Goal: Task Accomplishment & Management: Use online tool/utility

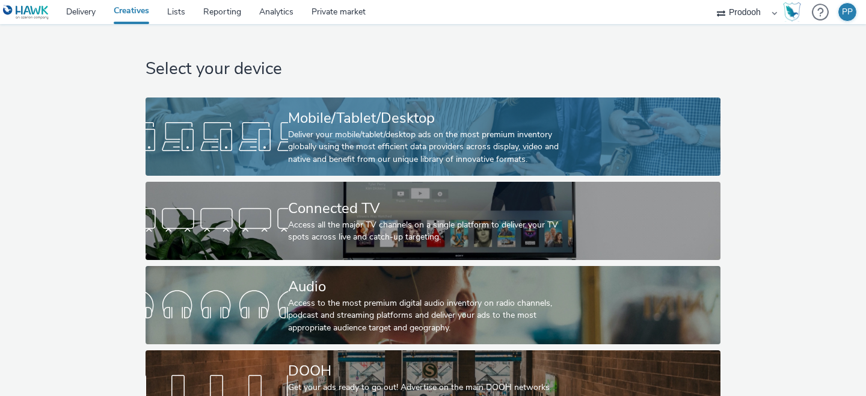
click at [430, 130] on div "Deliver your mobile/tablet/desktop ads on the most premium inventory globally u…" at bounding box center [430, 147] width 285 height 37
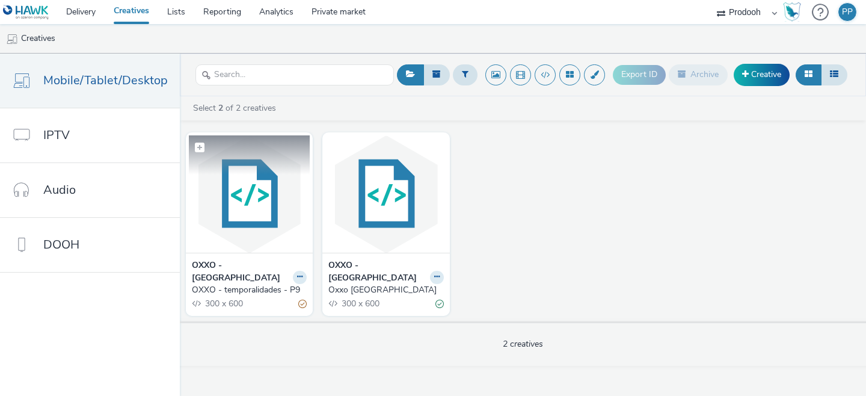
click at [255, 197] on img at bounding box center [249, 193] width 121 height 117
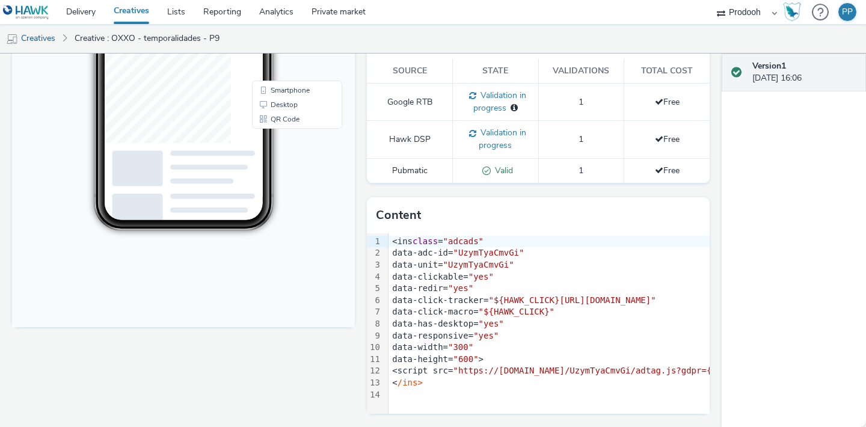
scroll to position [308, 0]
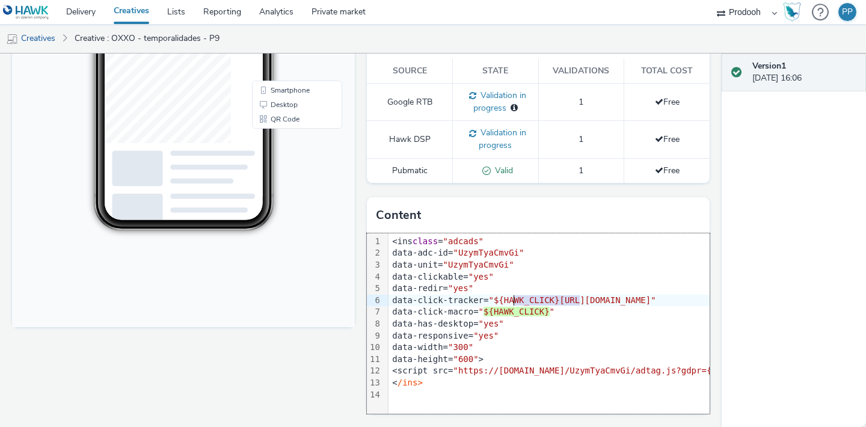
drag, startPoint x: 579, startPoint y: 300, endPoint x: 513, endPoint y: 299, distance: 66.1
click at [513, 299] on span ""${HAWK_CLICK}[URL][DOMAIN_NAME]"" at bounding box center [571, 300] width 167 height 10
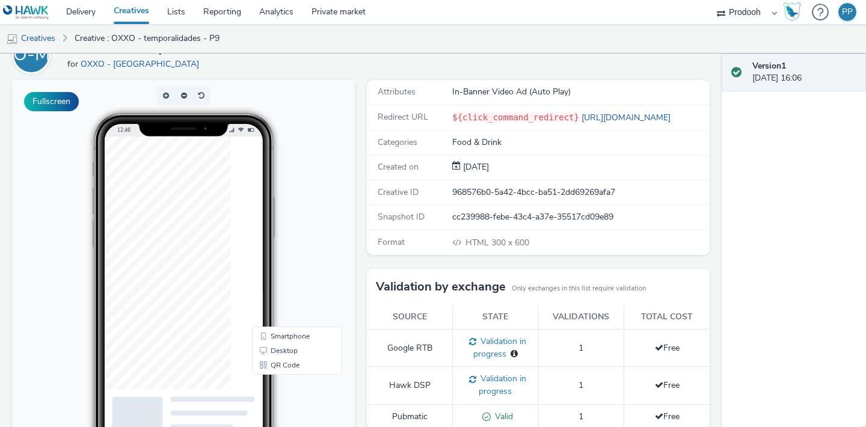
scroll to position [0, 0]
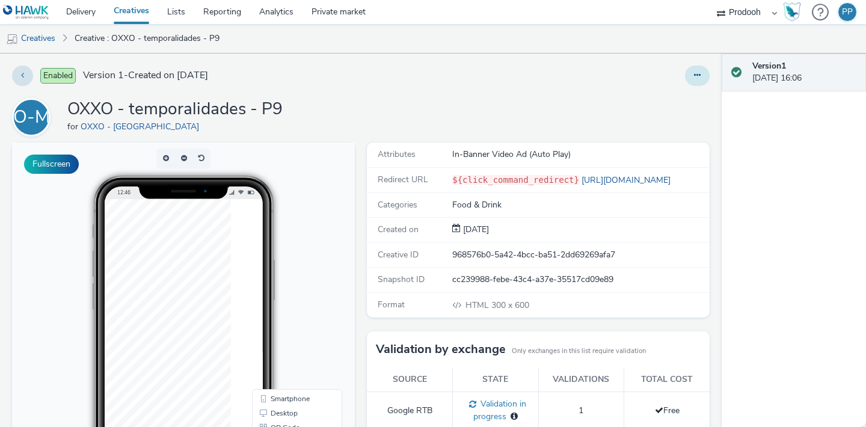
click at [695, 74] on icon at bounding box center [697, 75] width 7 height 8
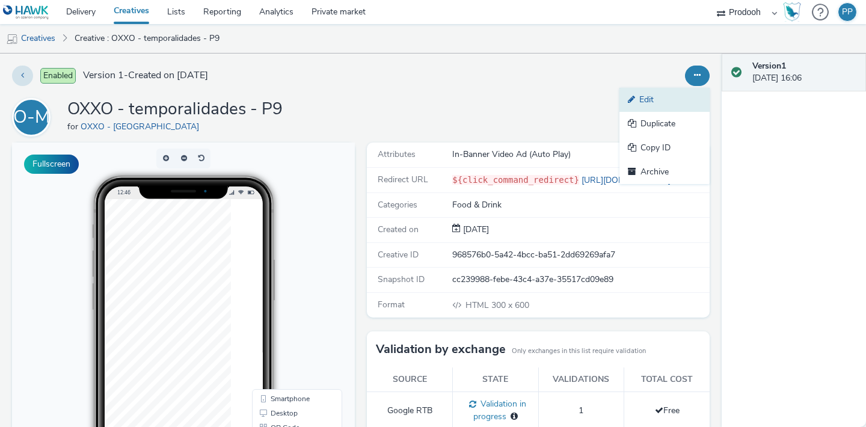
click at [678, 102] on link "Edit" at bounding box center [664, 100] width 90 height 24
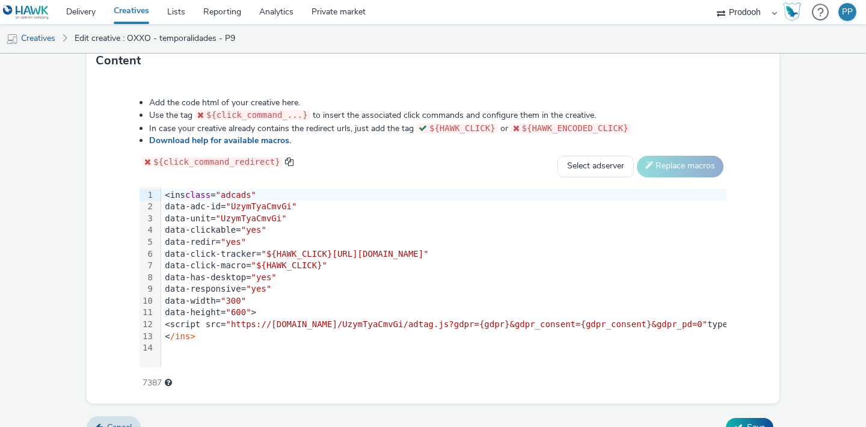
scroll to position [619, 0]
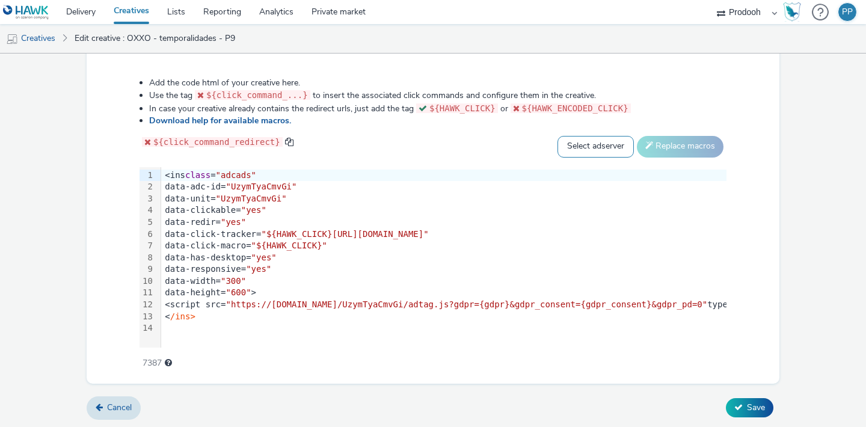
click at [621, 148] on select "Select adserver Sizmek DCM Adform Sting" at bounding box center [595, 147] width 76 height 22
select select "dcm"
click at [557, 136] on select "Select adserver Sizmek DCM Adform Sting" at bounding box center [595, 147] width 76 height 22
click at [664, 151] on button "Replace macros" at bounding box center [680, 147] width 87 height 22
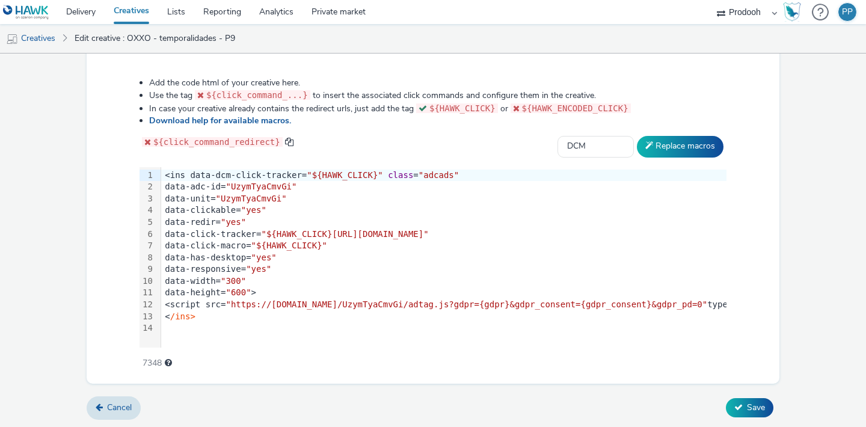
click at [476, 154] on div "${click_command_redirect} Select adserver Sizmek DCM Adform Sting Replace macros" at bounding box center [432, 147] width 587 height 22
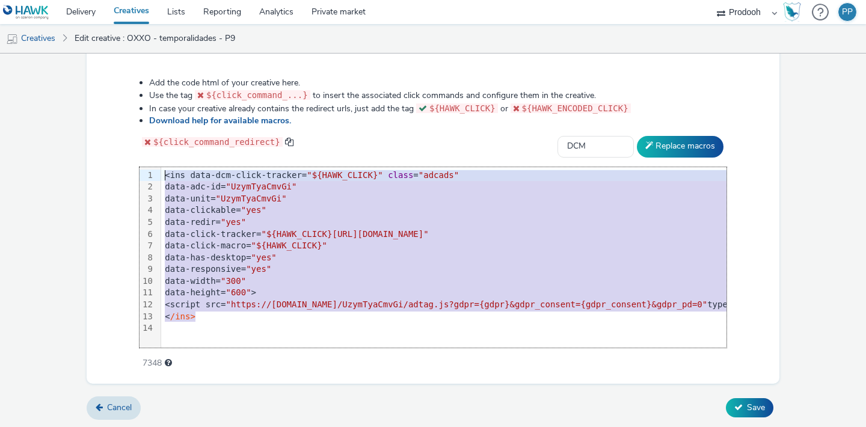
drag, startPoint x: 200, startPoint y: 318, endPoint x: 137, endPoint y: 157, distance: 172.5
click at [137, 157] on div "Add the code html of your creative here. Use the tag ${click_command_...} to in…" at bounding box center [432, 217] width 673 height 296
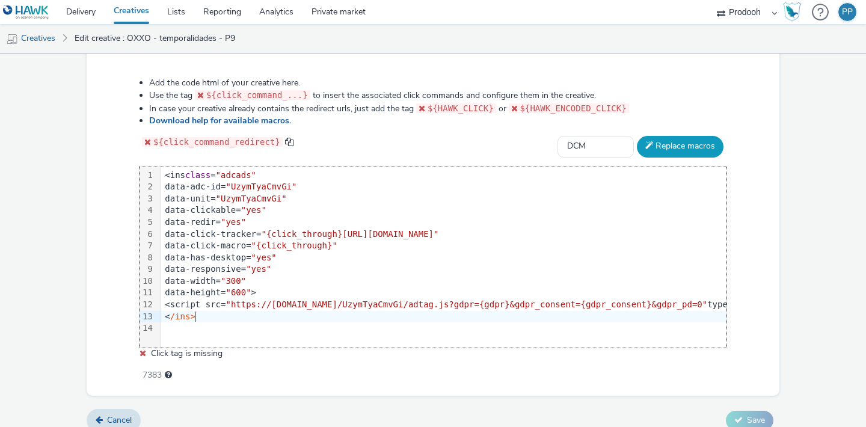
click at [662, 151] on button "Replace macros" at bounding box center [680, 147] width 87 height 22
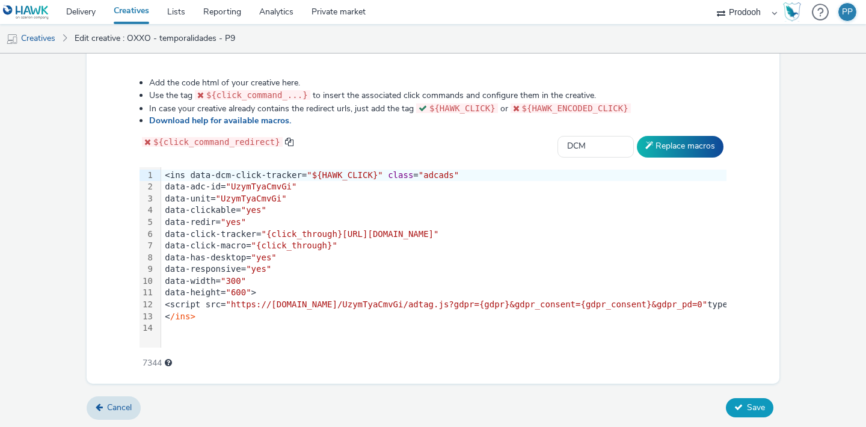
click at [745, 395] on button "Save" at bounding box center [749, 407] width 47 height 19
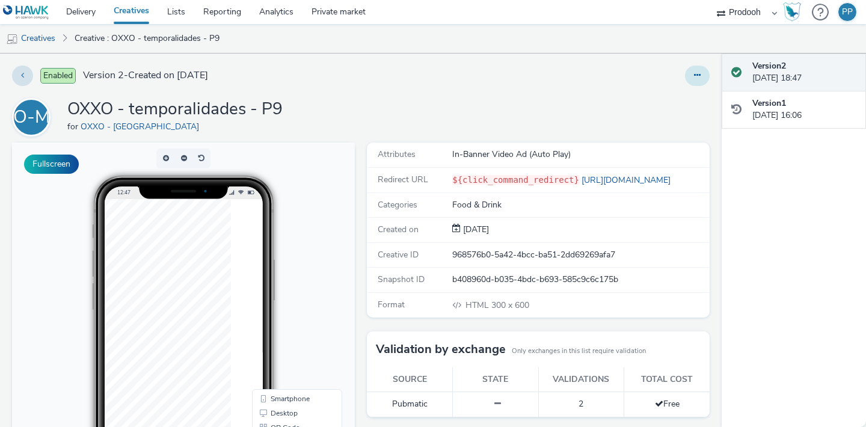
click at [687, 76] on button at bounding box center [697, 76] width 25 height 20
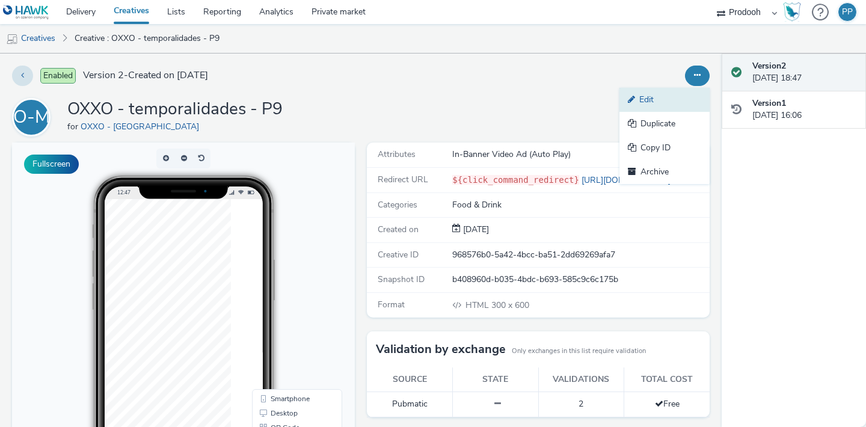
click at [629, 100] on icon at bounding box center [633, 99] width 11 height 8
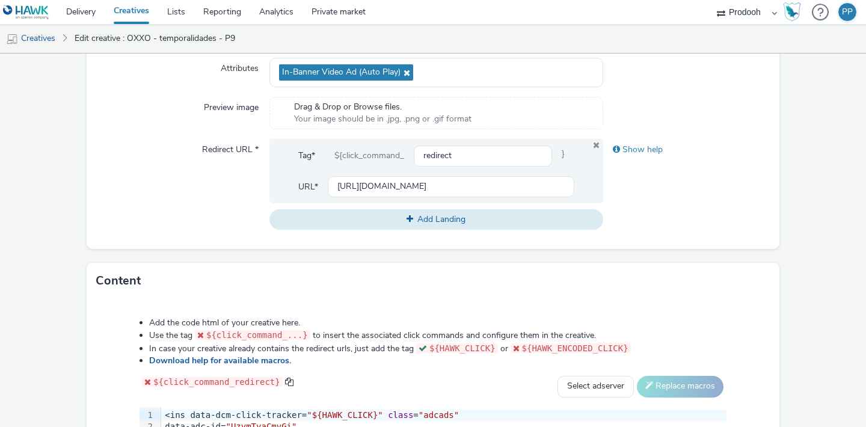
scroll to position [371, 0]
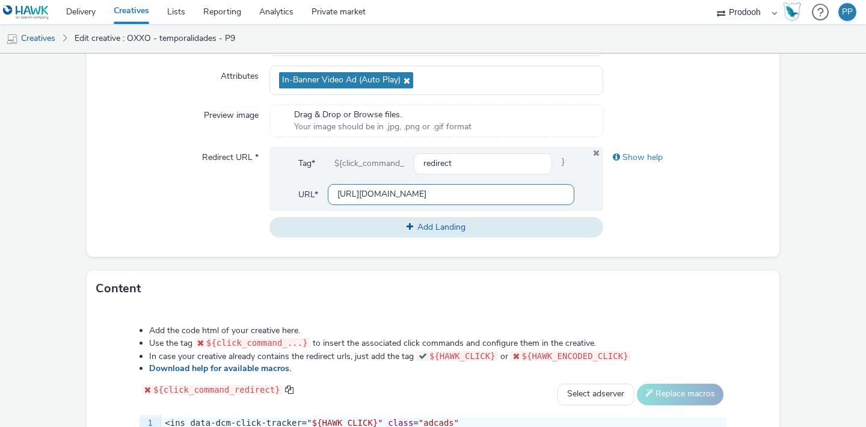
click at [408, 195] on input "[URL][DOMAIN_NAME]" at bounding box center [451, 194] width 246 height 21
click at [448, 166] on input "redirect" at bounding box center [483, 163] width 138 height 21
click at [662, 242] on div "Type * html (app_and_webmobile) Size Standard size Gumgum custom ad size Rectan…" at bounding box center [433, 110] width 692 height 294
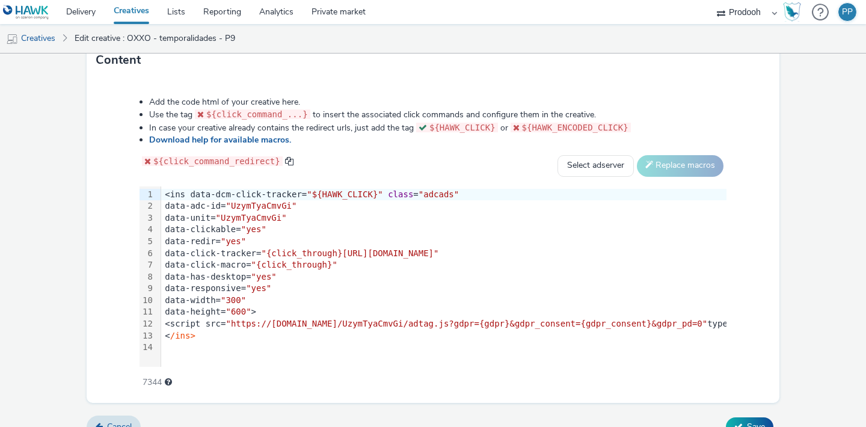
scroll to position [619, 0]
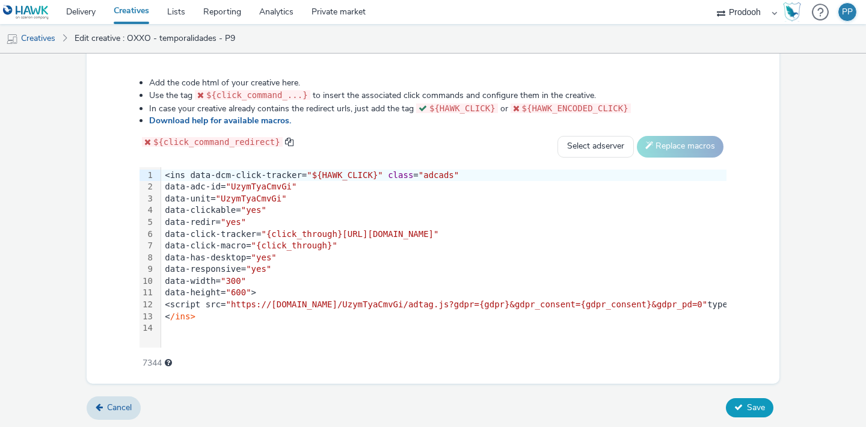
click at [765, 395] on button "Save" at bounding box center [749, 407] width 47 height 19
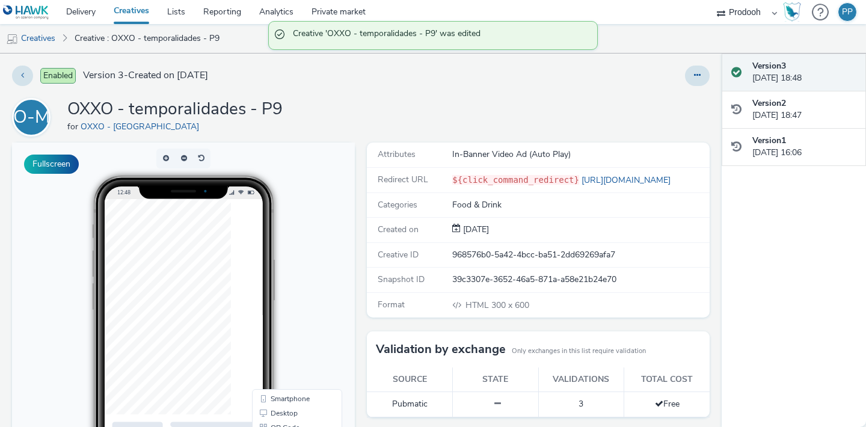
scroll to position [57, 0]
click at [53, 157] on button "Fullscreen" at bounding box center [51, 163] width 55 height 19
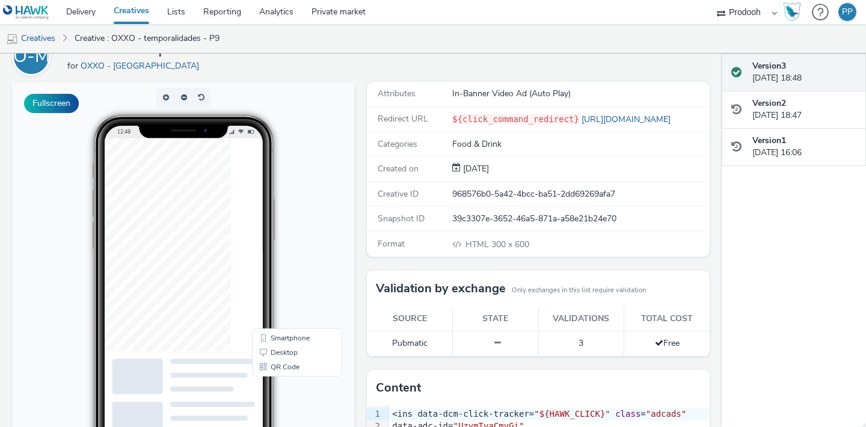
scroll to position [58, 0]
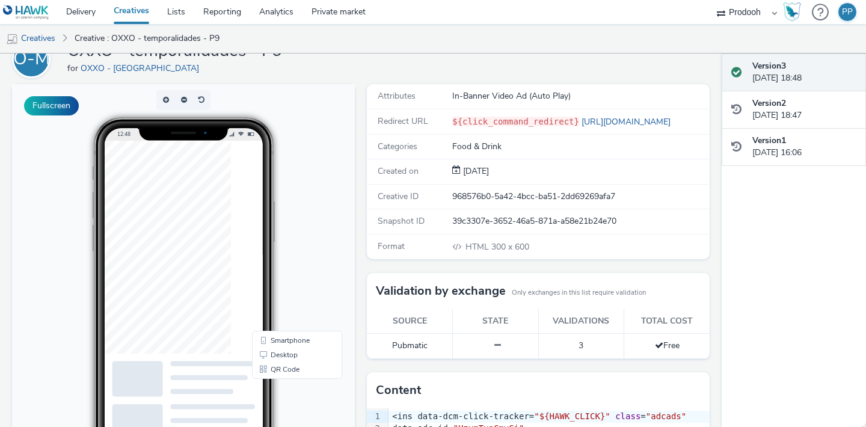
click at [367, 182] on div "Created on [DATE]" at bounding box center [538, 171] width 343 height 25
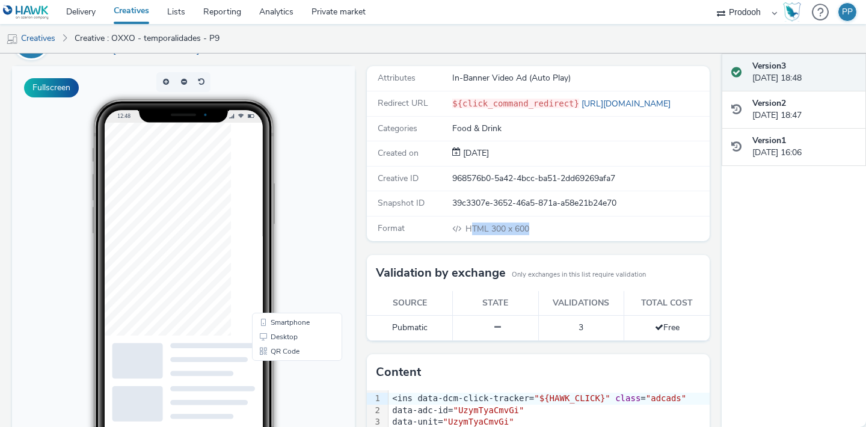
drag, startPoint x: 533, startPoint y: 227, endPoint x: 473, endPoint y: 226, distance: 59.5
click at [473, 226] on div "HTML 300 x 600" at bounding box center [580, 228] width 256 height 13
click at [359, 217] on div "Fullscreen" at bounding box center [186, 325] width 349 height 518
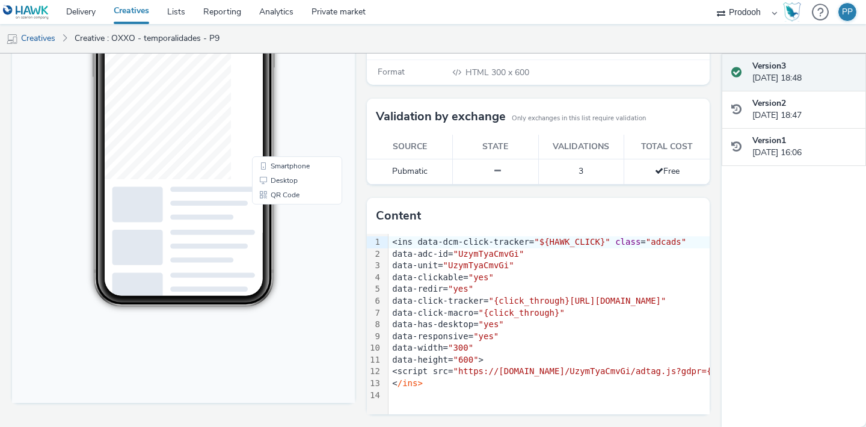
scroll to position [0, 0]
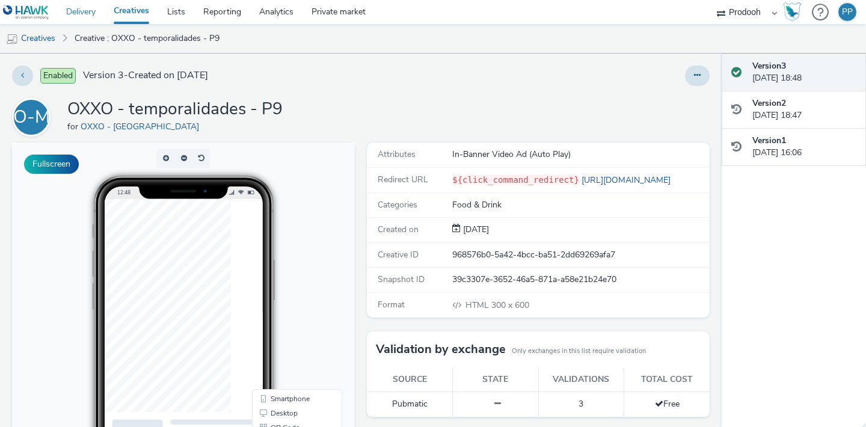
click at [94, 13] on link "Delivery" at bounding box center [80, 12] width 47 height 24
